Goal: Check status: Check status

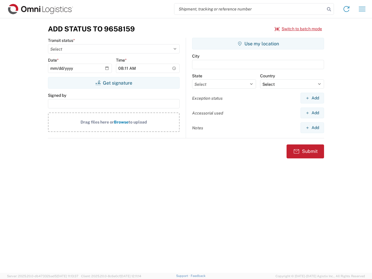
click at [250, 9] on input "search" at bounding box center [249, 8] width 151 height 11
click at [329, 9] on icon at bounding box center [329, 9] width 8 height 8
click at [347, 9] on icon at bounding box center [346, 8] width 9 height 9
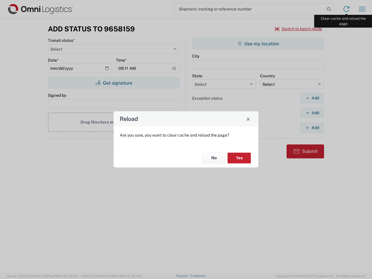
click at [362, 9] on div "Reload Are you sure, you want to clear cache and reload the page? No Yes" at bounding box center [186, 139] width 372 height 279
click at [299, 29] on div "Reload Are you sure, you want to clear cache and reload the page? No Yes" at bounding box center [186, 139] width 372 height 279
click at [114, 83] on div "Reload Are you sure, you want to clear cache and reload the page? No Yes" at bounding box center [186, 139] width 372 height 279
click at [258, 44] on div "Reload Are you sure, you want to clear cache and reload the page? No Yes" at bounding box center [186, 139] width 372 height 279
click at [312, 98] on div "Reload Are you sure, you want to clear cache and reload the page? No Yes" at bounding box center [186, 139] width 372 height 279
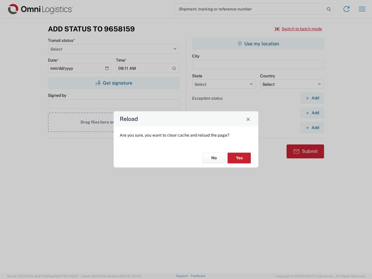
click at [312, 113] on div "Reload Are you sure, you want to clear cache and reload the page? No Yes" at bounding box center [186, 139] width 372 height 279
click at [312, 128] on div "Reload Are you sure, you want to clear cache and reload the page? No Yes" at bounding box center [186, 139] width 372 height 279
